Goal: Task Accomplishment & Management: Use online tool/utility

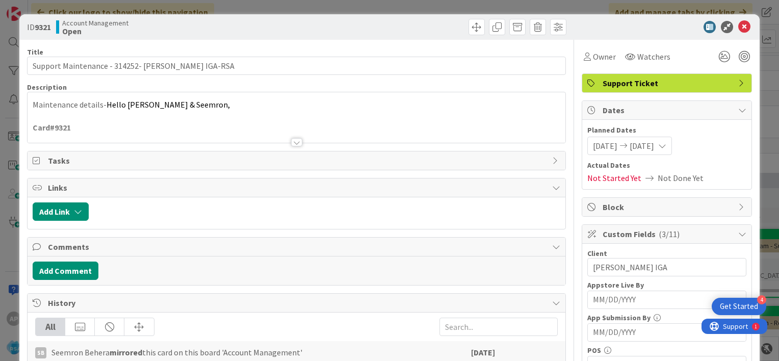
click at [602, 337] on input "MM/DD/YYYY" at bounding box center [667, 332] width 148 height 17
click at [738, 27] on icon at bounding box center [744, 27] width 12 height 12
click at [738, 28] on icon at bounding box center [744, 27] width 12 height 12
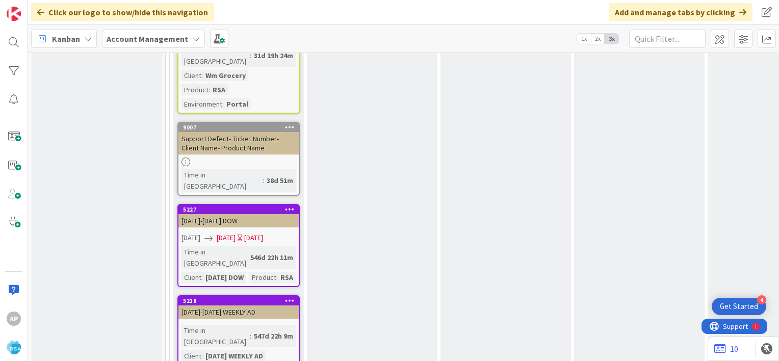
scroll to position [1894, 0]
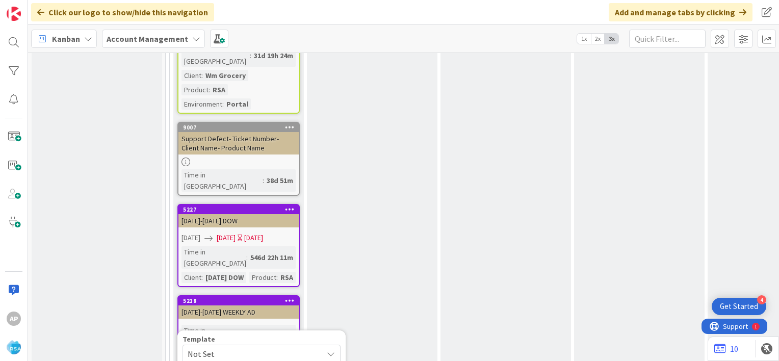
click at [266, 350] on div "Wednesday WEEKLY AD" at bounding box center [234, 355] width 63 height 11
click at [328, 143] on div "Design Add Card..." at bounding box center [372, 156] width 130 height 435
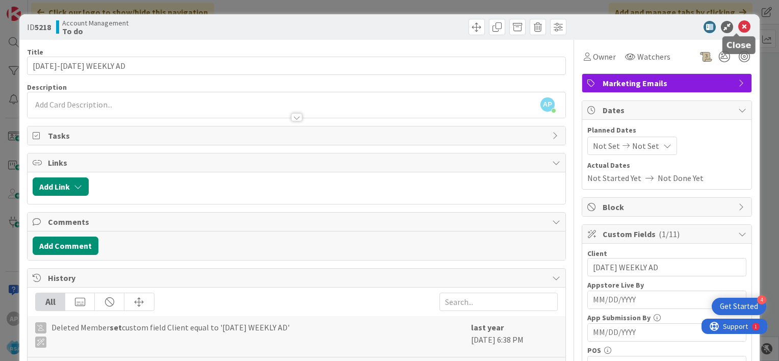
click at [738, 28] on icon at bounding box center [744, 27] width 12 height 12
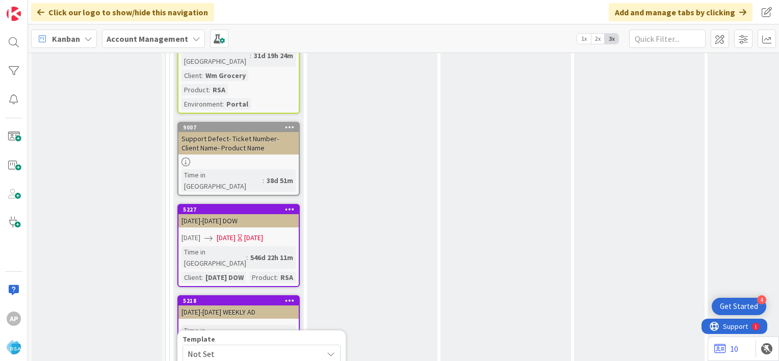
click at [328, 350] on icon at bounding box center [331, 354] width 8 height 8
type textarea "x"
type textarea "Support Maintenance - Ticket Number-"
click at [331, 350] on icon at bounding box center [331, 354] width 8 height 8
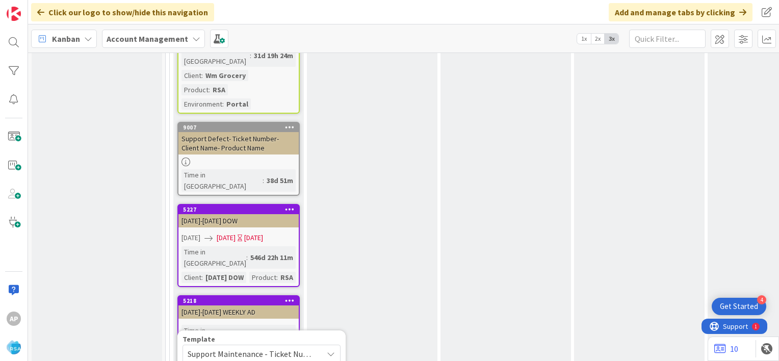
type textarea "x"
type textarea "Support Defect- Ticket Number- Client Name- Product Name"
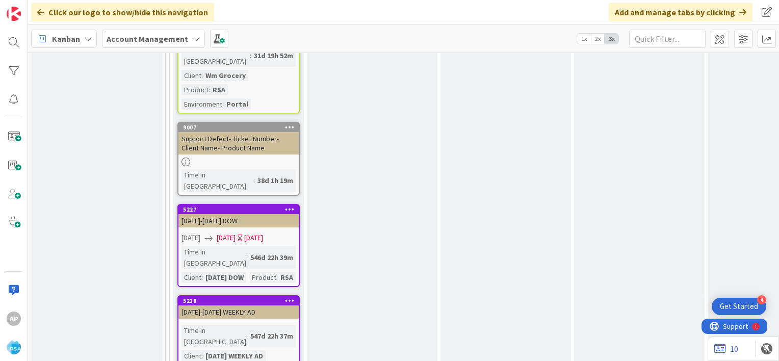
type textarea "x"
